Goal: Find specific page/section

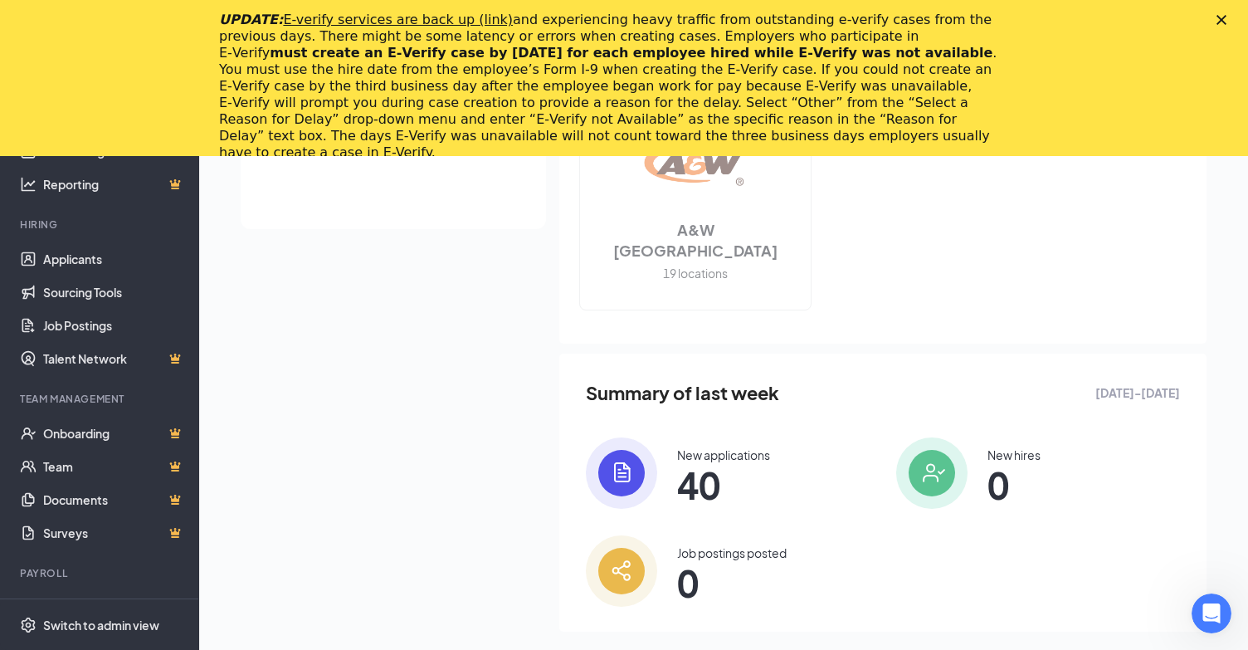
scroll to position [586, 0]
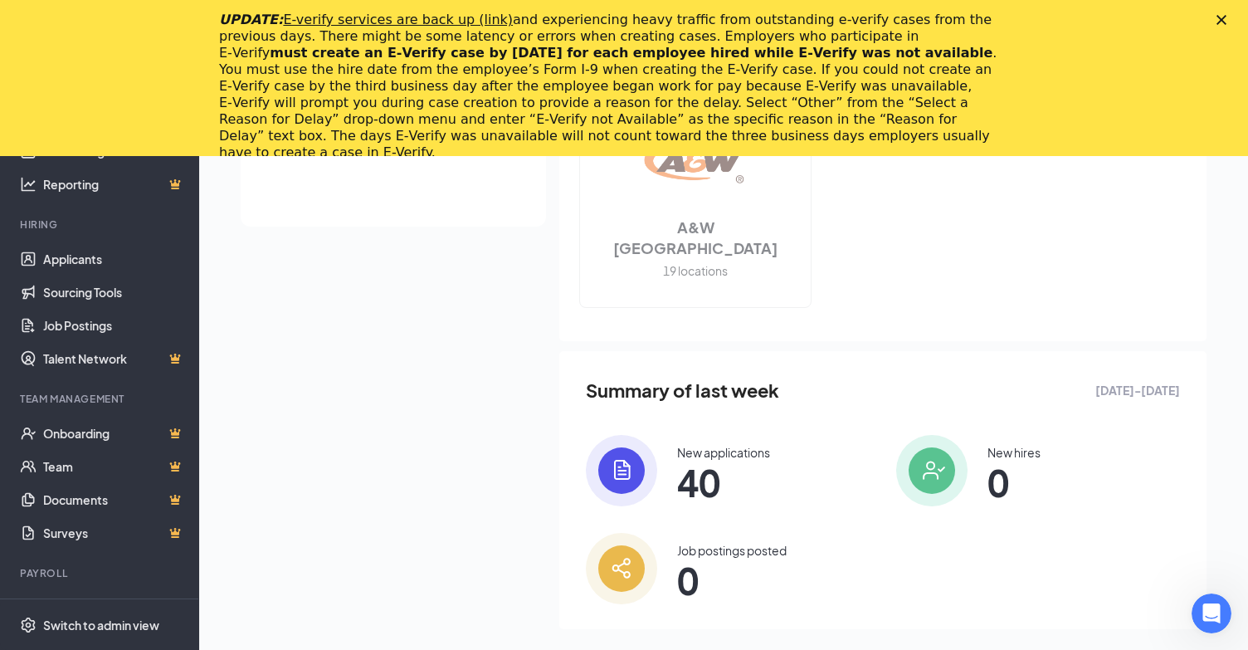
click at [1223, 18] on polygon "Close" at bounding box center [1222, 20] width 10 height 10
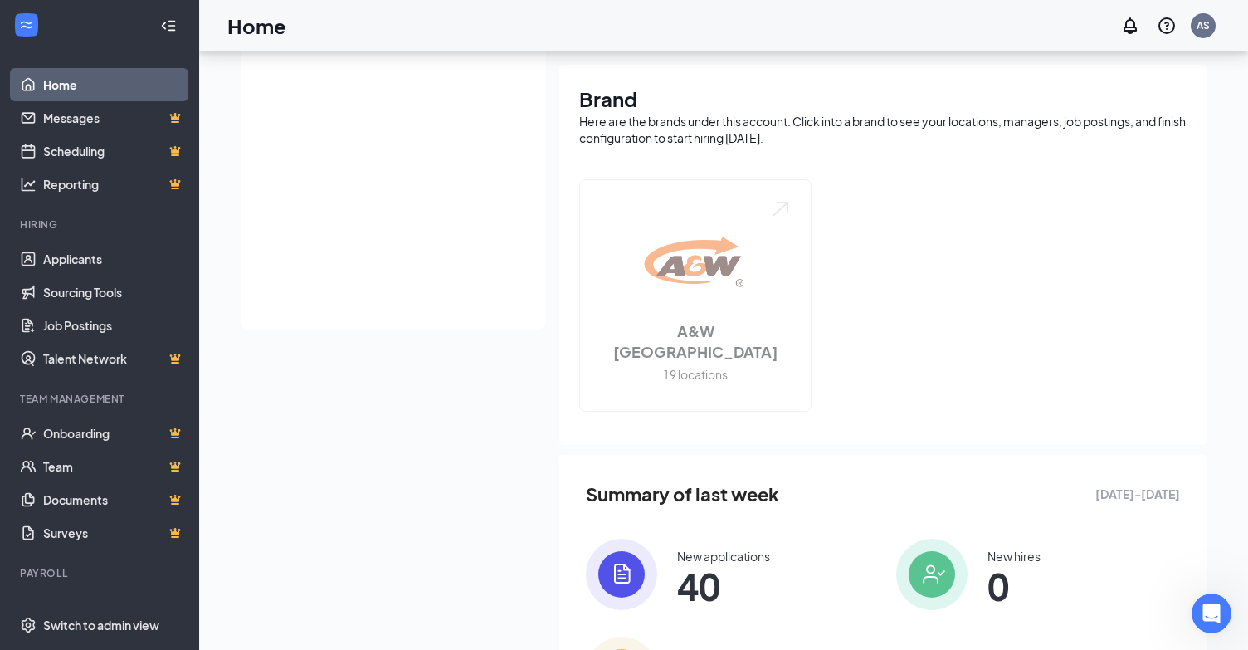
scroll to position [329, 0]
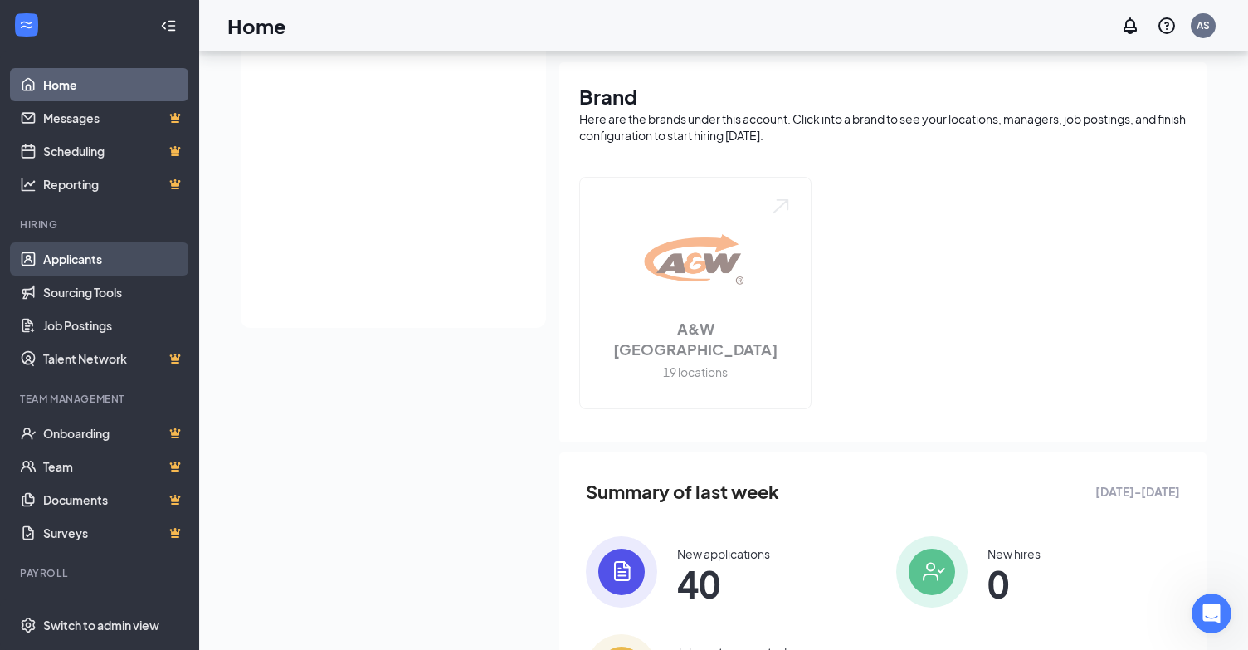
click at [51, 268] on link "Applicants" at bounding box center [114, 258] width 142 height 33
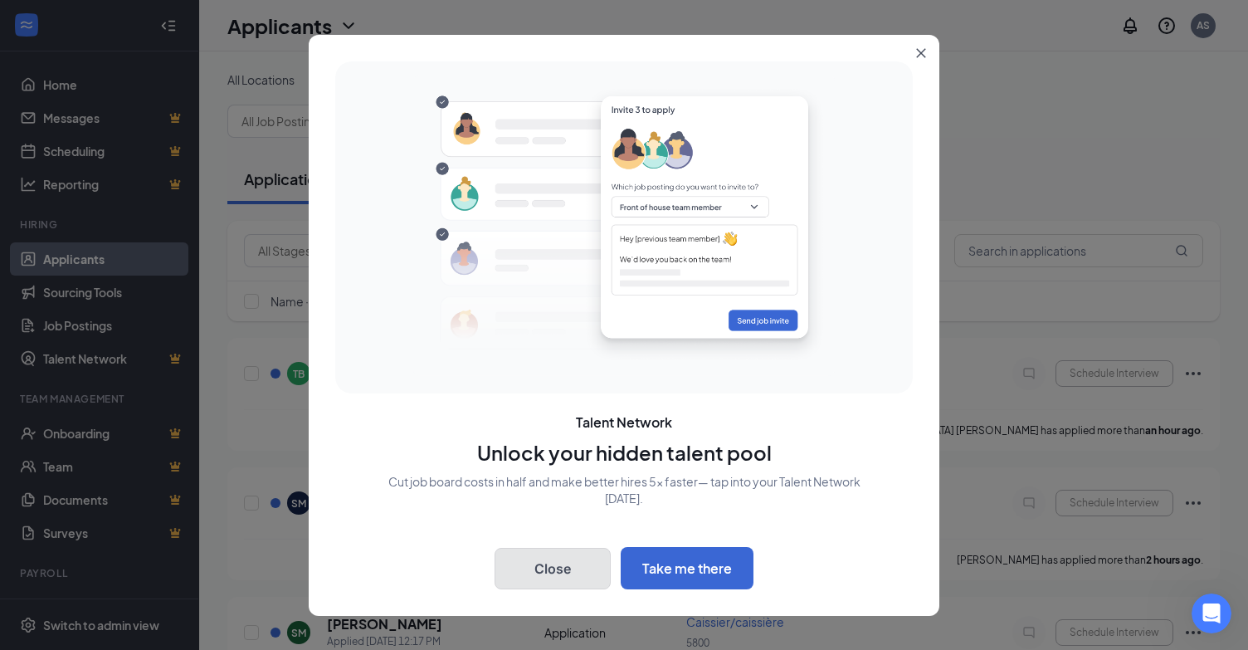
click at [549, 570] on button "Close" at bounding box center [553, 569] width 116 height 42
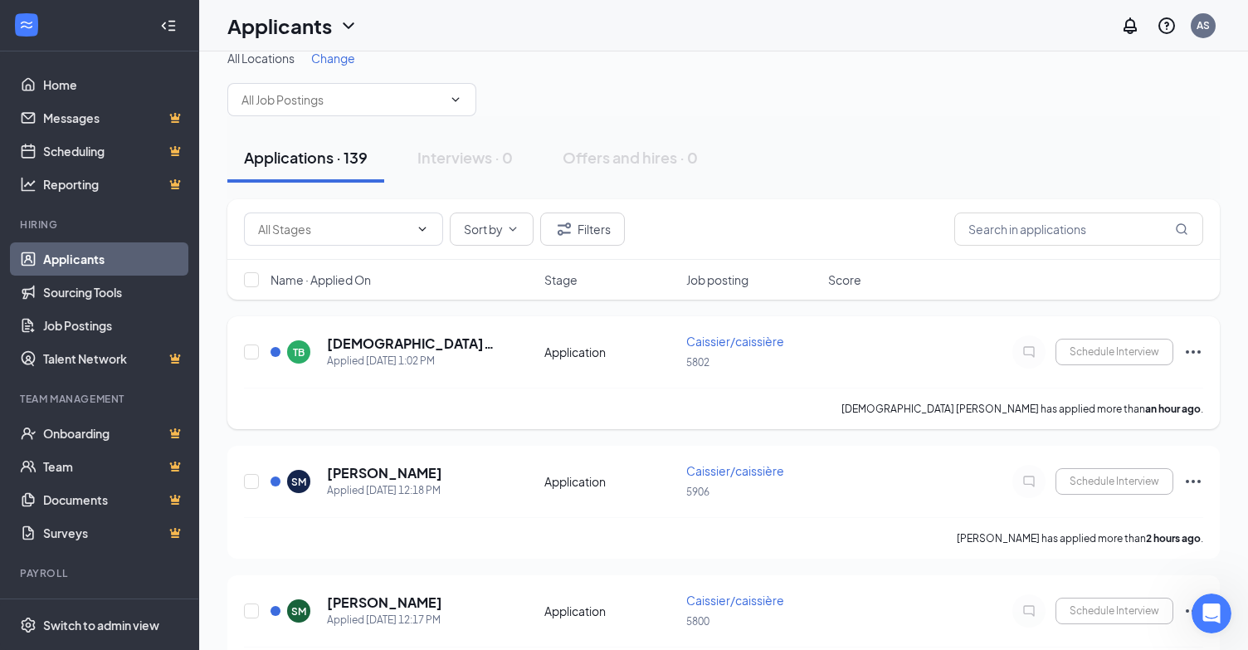
scroll to position [51, 0]
